Goal: Participate in discussion: Engage in conversation with other users on a specific topic

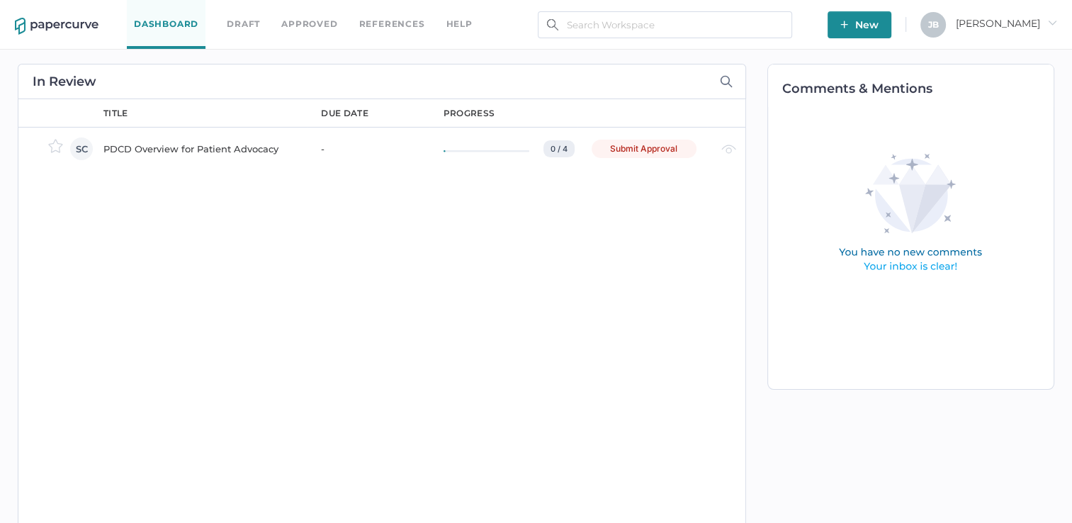
click at [246, 145] on div "PDCD Overview for Patient Advocacy" at bounding box center [203, 148] width 201 height 17
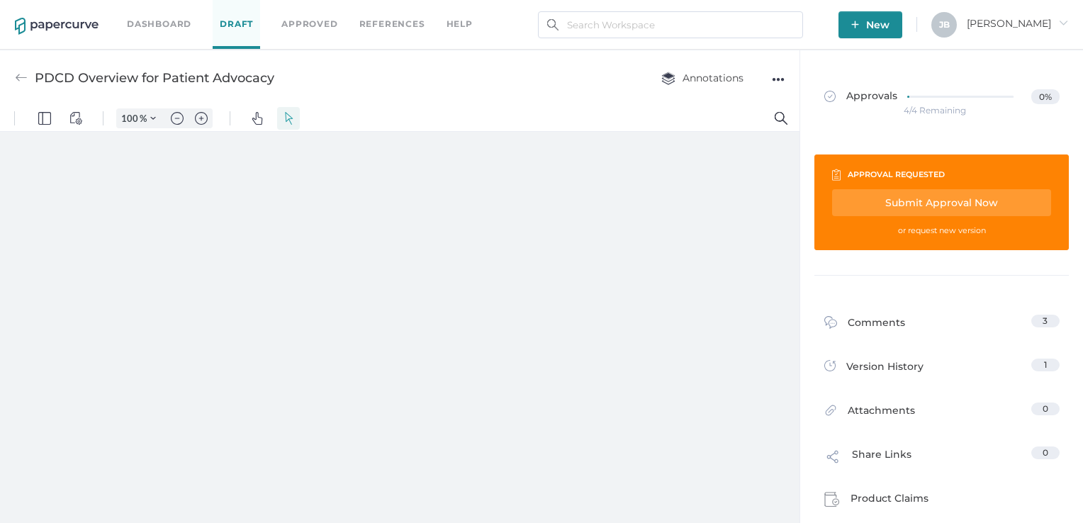
type input "86"
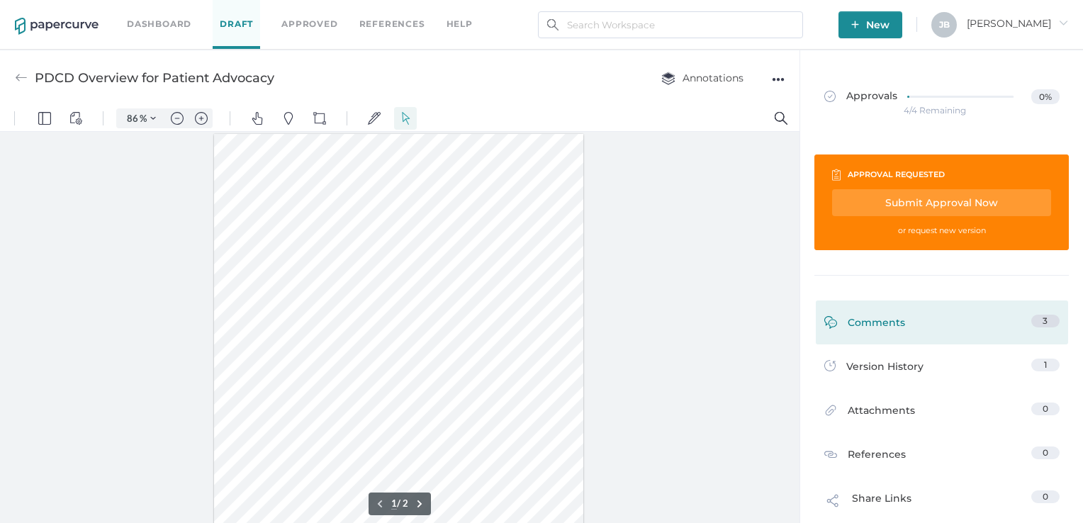
click at [897, 318] on div "Comments" at bounding box center [864, 326] width 81 height 22
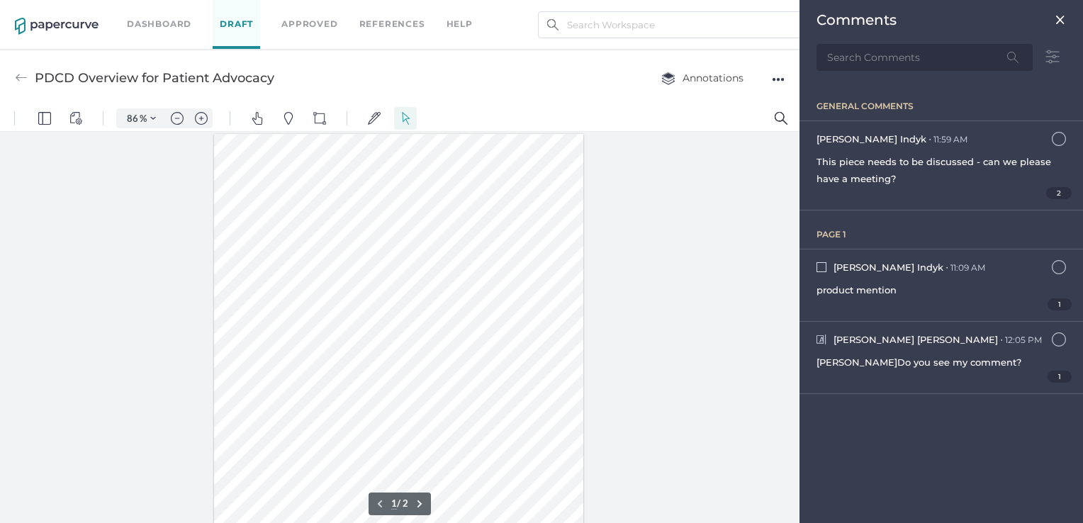
scroll to position [6, 0]
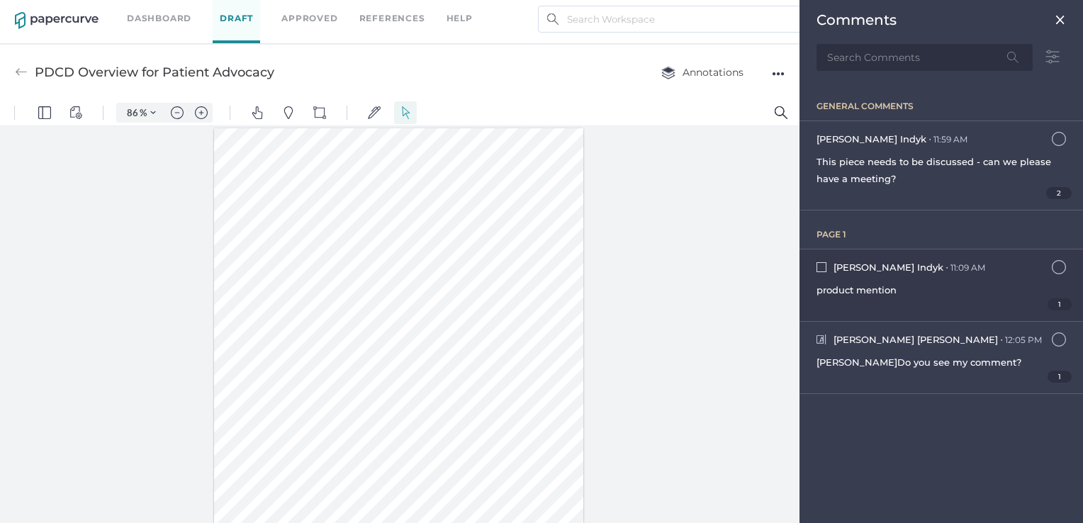
click at [891, 284] on span "product mention" at bounding box center [857, 289] width 80 height 11
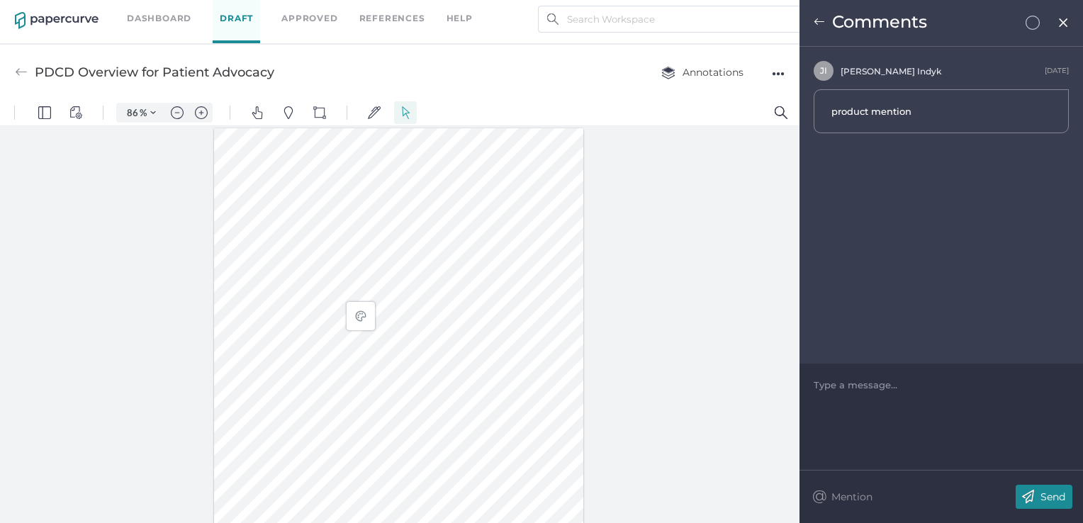
click at [649, 284] on div at bounding box center [400, 325] width 800 height 398
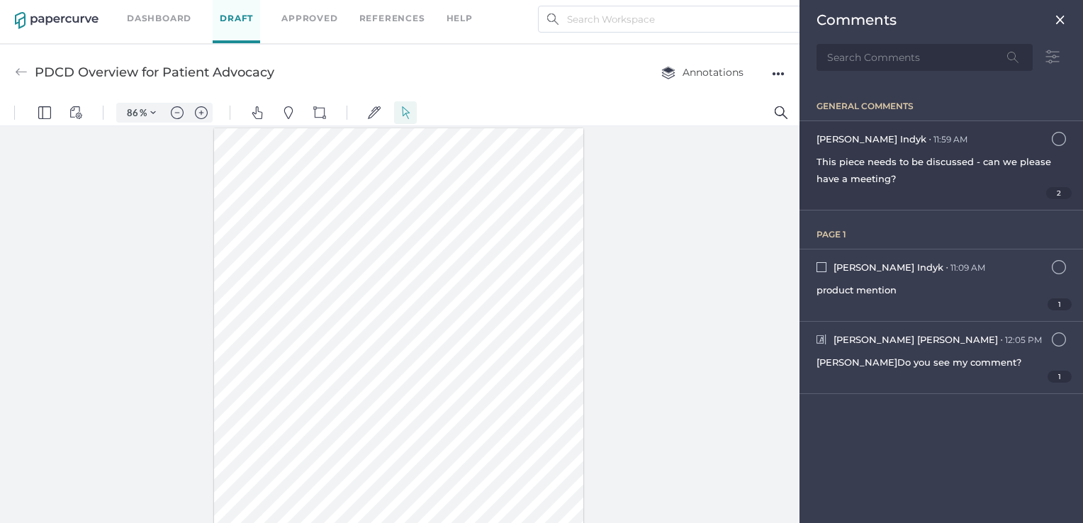
click at [1060, 194] on span "2" at bounding box center [1059, 193] width 26 height 12
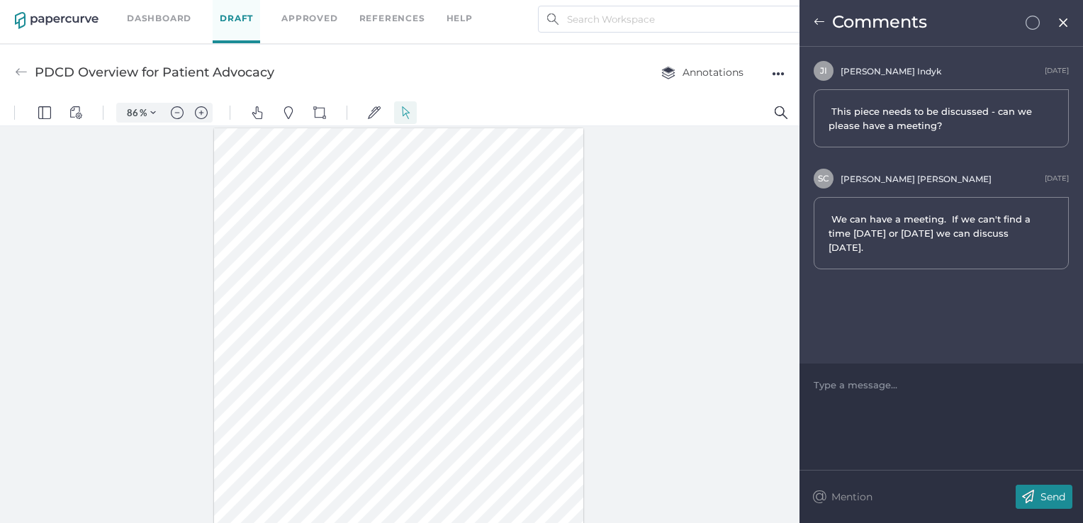
click at [1043, 230] on span "We can have a meeting. If we can't find a time [DATE] or [DATE] we can discuss …" at bounding box center [936, 233] width 214 height 43
